Goal: Task Accomplishment & Management: Use online tool/utility

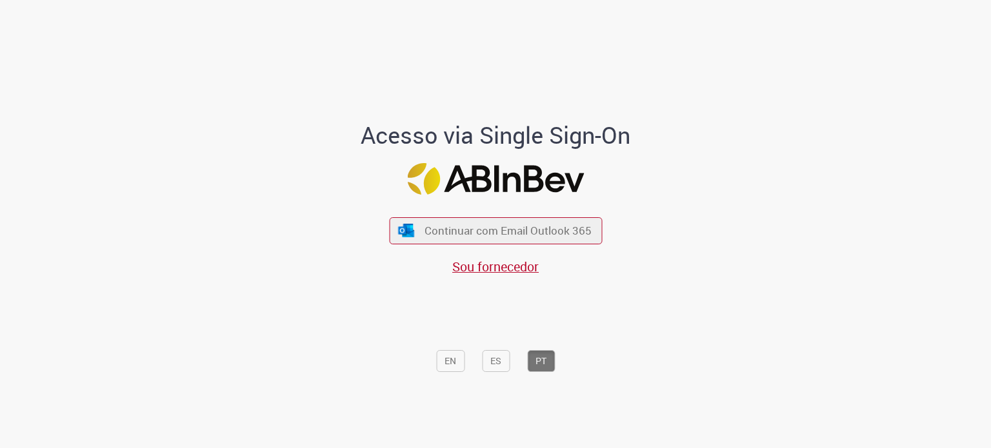
click at [570, 312] on div "EN ES PT" at bounding box center [496, 327] width 358 height 103
click at [545, 225] on span "Continuar com Email Outlook 365" at bounding box center [508, 230] width 170 height 15
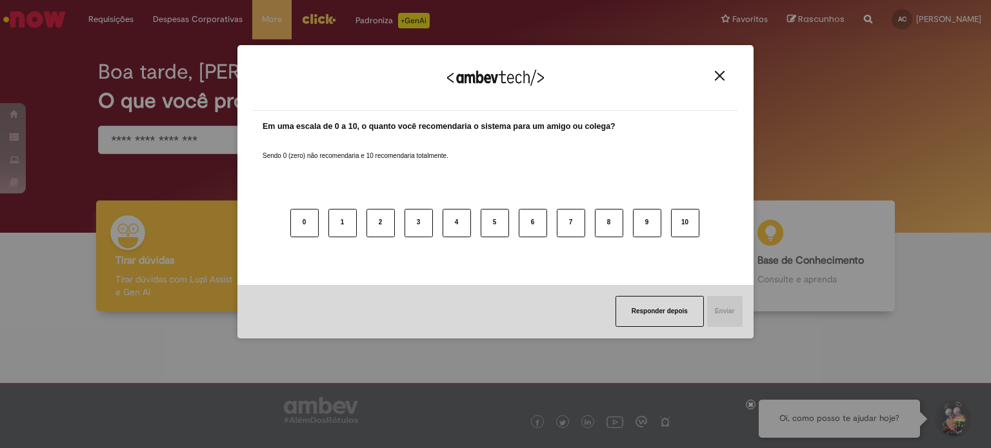
click at [723, 77] on img "Close" at bounding box center [720, 76] width 10 height 10
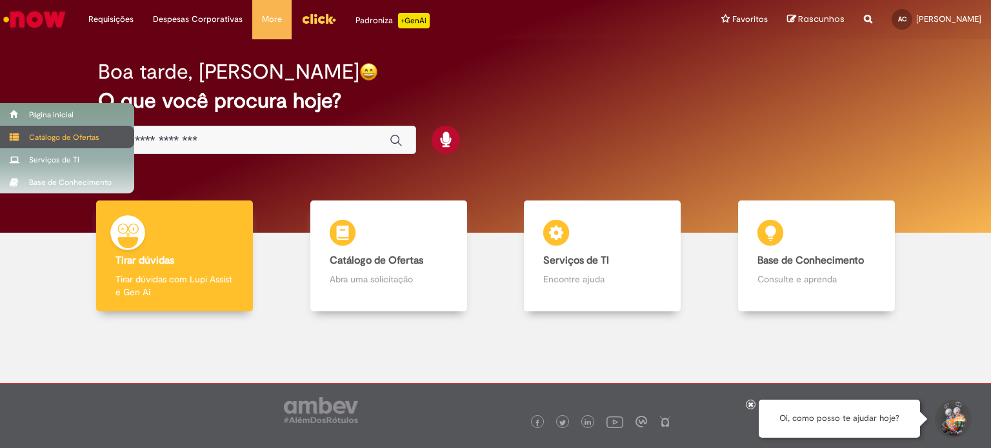
click at [45, 133] on div "Catálogo de Ofertas" at bounding box center [67, 137] width 134 height 23
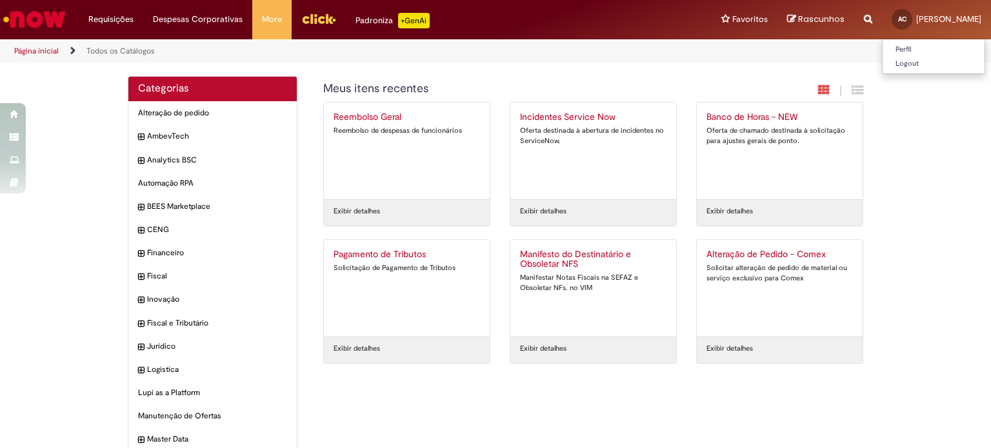
click at [916, 23] on span "[PERSON_NAME]" at bounding box center [948, 19] width 65 height 11
click at [77, 108] on div "Categorias Alteração de pedido Itens AmbevTech Itens Analytics BSC Itens Automa…" at bounding box center [495, 289] width 991 height 426
click at [111, 12] on li "Requisições Exibir Todas as Solicitações" at bounding box center [111, 19] width 65 height 39
click at [114, 25] on li "Requisições Exibir Todas as Solicitações" at bounding box center [111, 19] width 65 height 39
click at [121, 21] on li "Requisições Exibir Todas as Solicitações" at bounding box center [111, 19] width 65 height 39
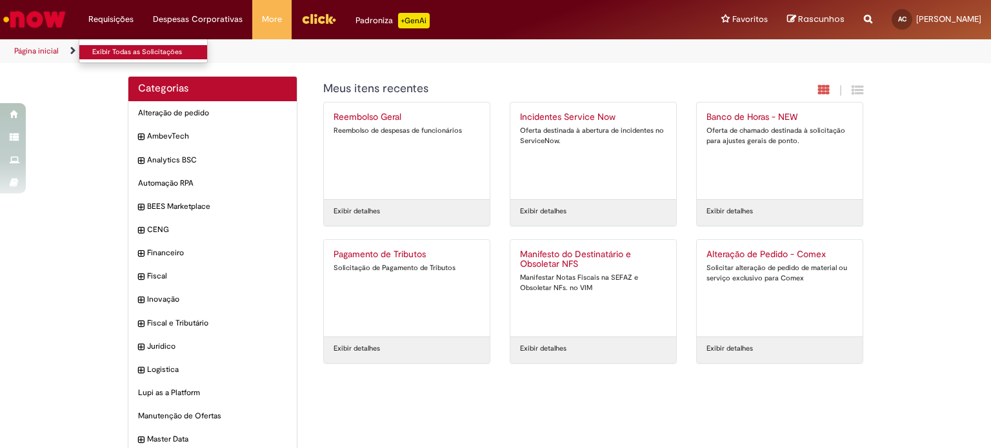
click at [122, 47] on link "Exibir Todas as Solicitações" at bounding box center [150, 52] width 142 height 14
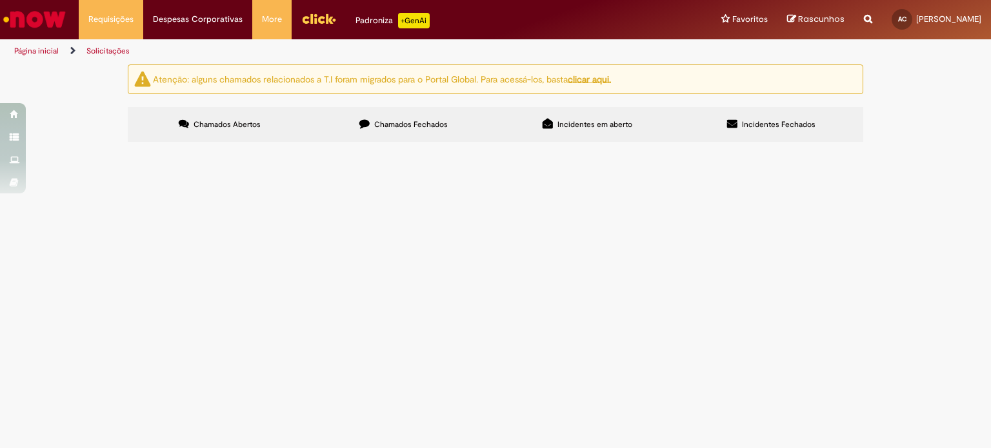
click at [772, 126] on span "Incidentes Fechados" at bounding box center [779, 124] width 74 height 10
click at [209, 130] on label "Chamados Abertos" at bounding box center [220, 124] width 184 height 35
click at [366, 136] on label "Chamados Fechados" at bounding box center [404, 124] width 184 height 35
click at [627, 126] on span "Incidentes em aberto" at bounding box center [594, 124] width 75 height 10
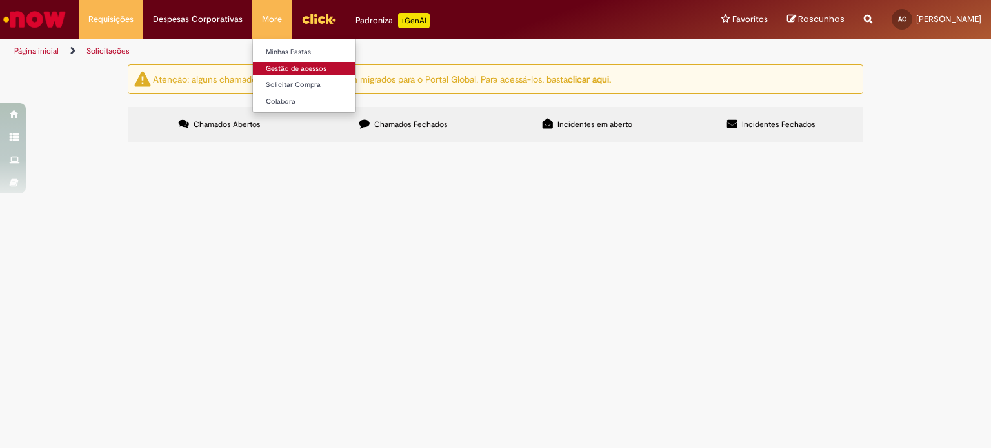
click at [290, 70] on link "Gestão de acessos" at bounding box center [324, 69] width 142 height 14
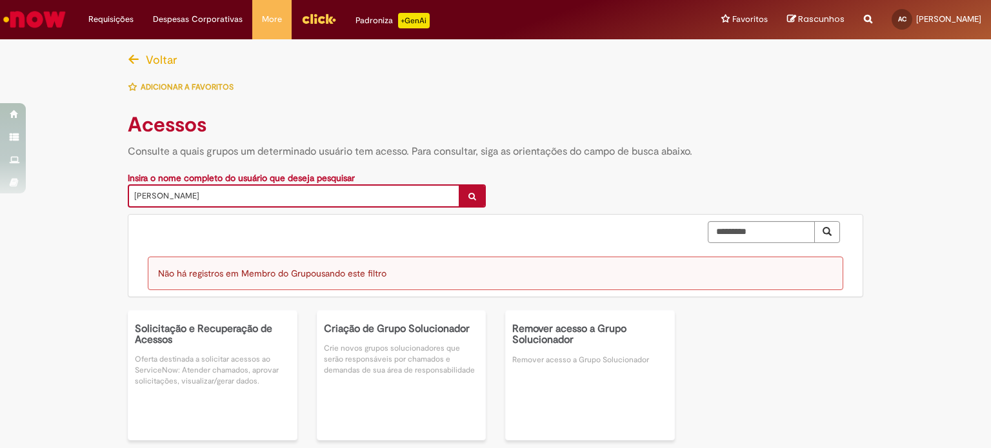
click at [40, 10] on img "Ir para a Homepage" at bounding box center [34, 19] width 66 height 26
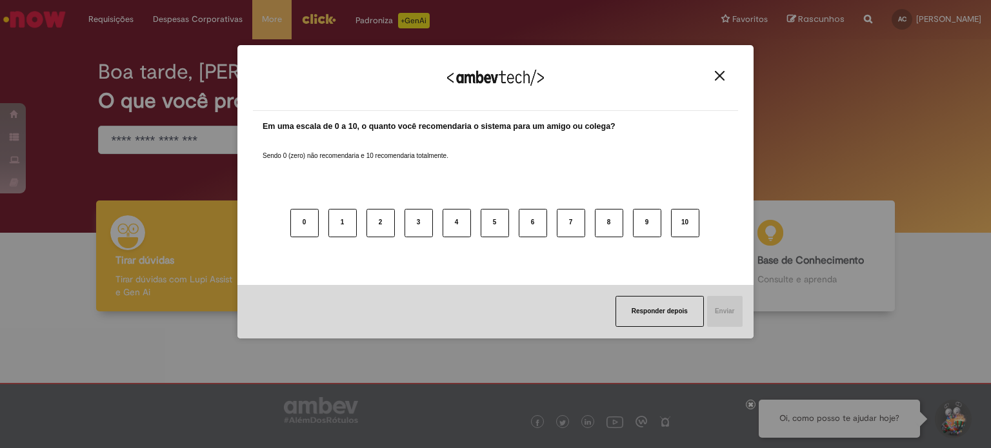
click at [728, 76] on button "Close" at bounding box center [719, 75] width 17 height 11
